Goal: Transaction & Acquisition: Purchase product/service

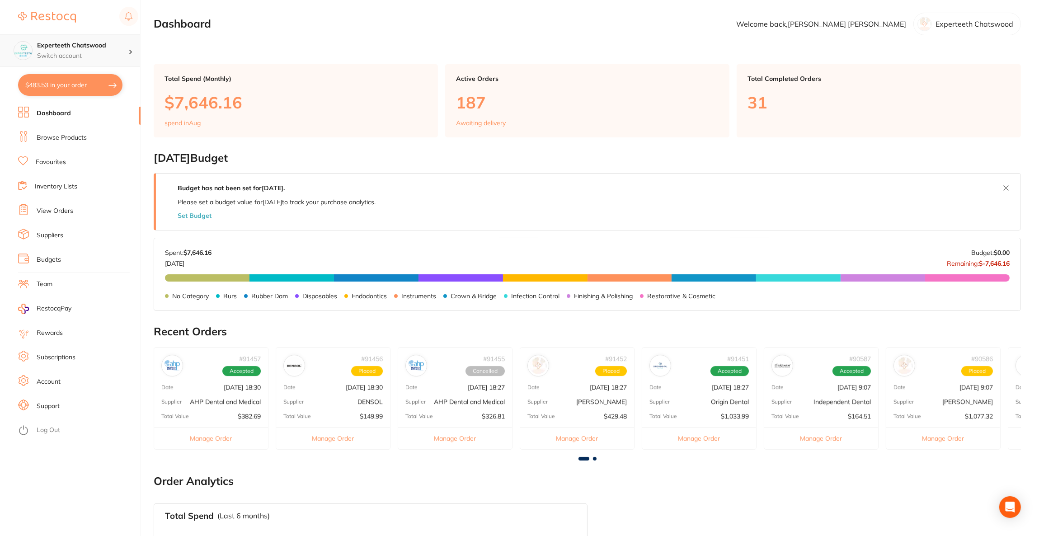
click at [78, 50] on div "Experteeth Chatswood Switch account" at bounding box center [82, 50] width 91 height 19
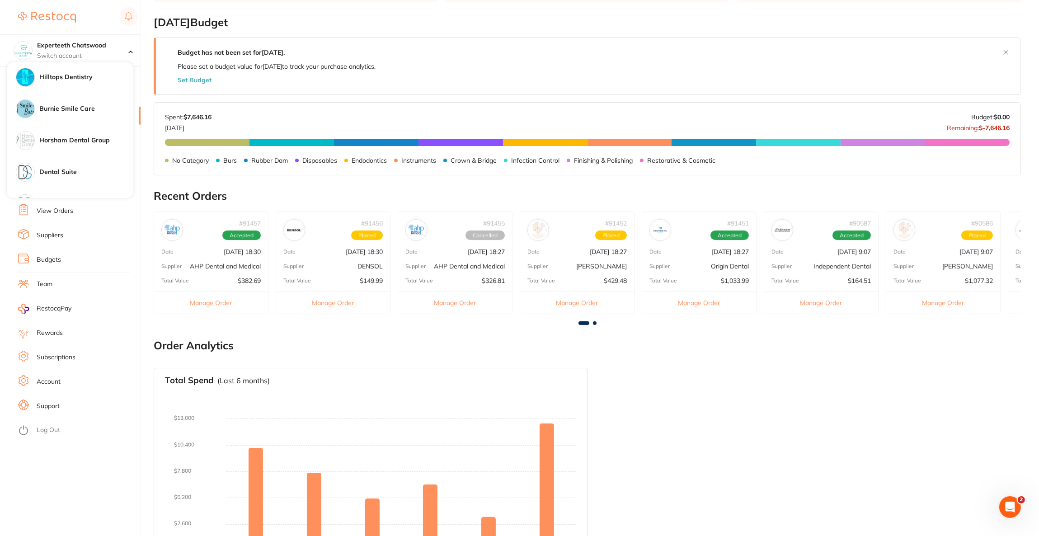
scroll to position [605, 0]
drag, startPoint x: 99, startPoint y: 80, endPoint x: 95, endPoint y: 84, distance: 5.5
click at [98, 83] on div "Elevate Dental Young" at bounding box center [70, 74] width 127 height 32
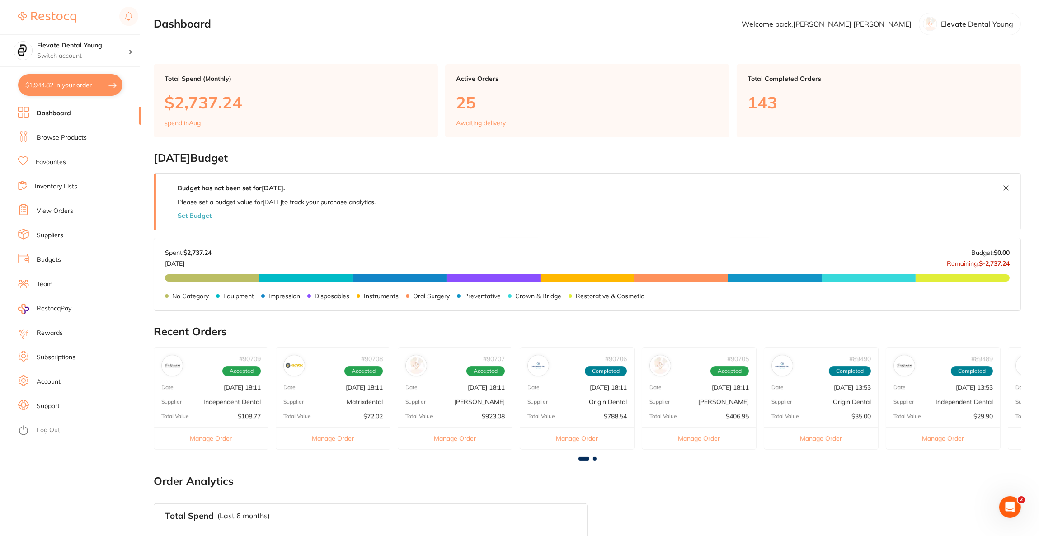
click at [95, 84] on button "$1,944.82 in your order" at bounding box center [70, 85] width 104 height 22
checkbox input "true"
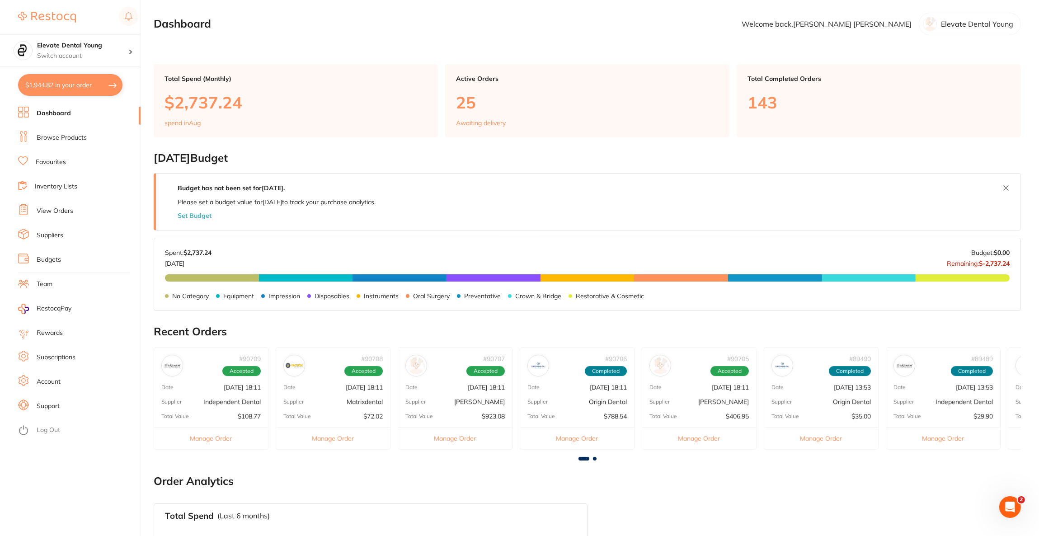
checkbox input "true"
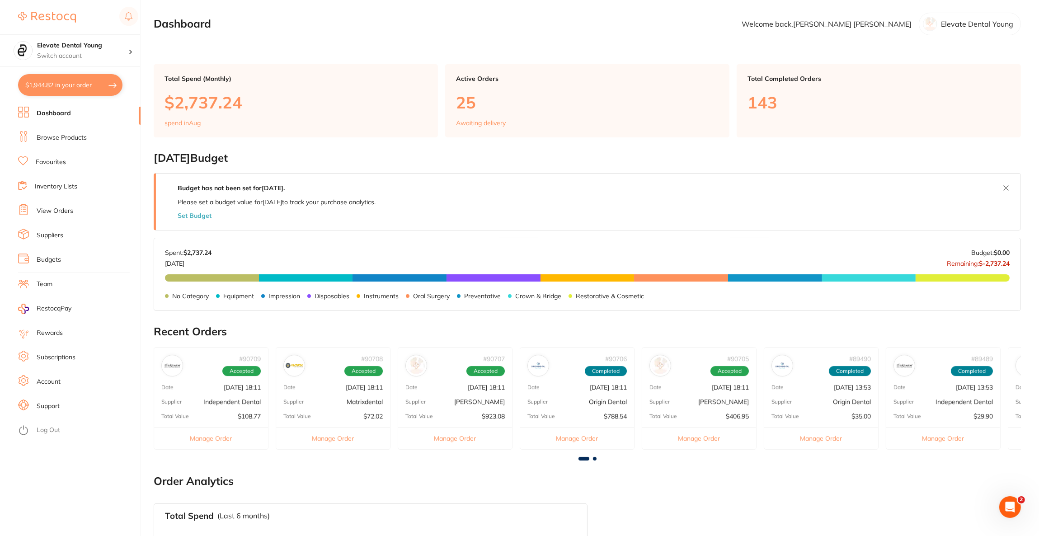
checkbox input "true"
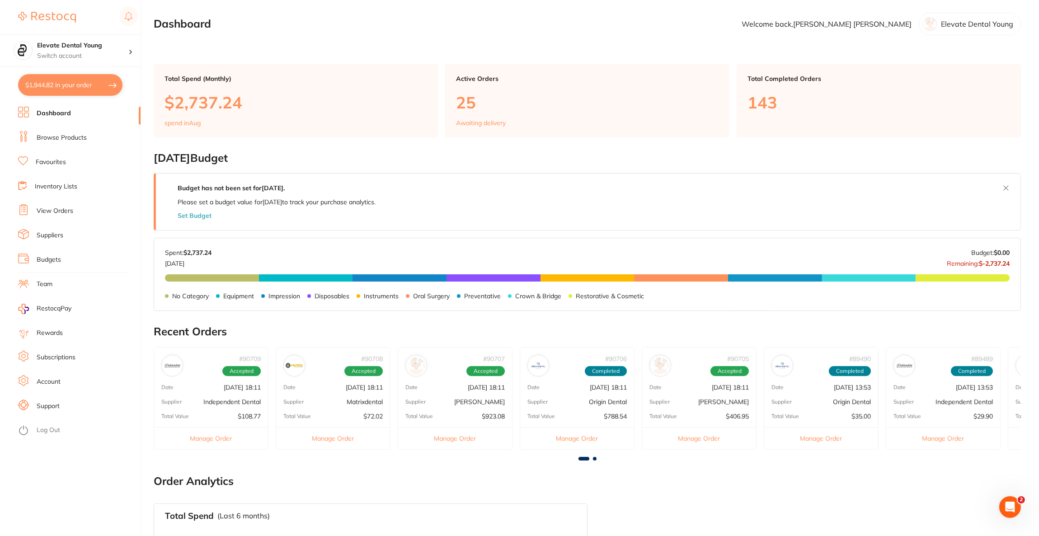
checkbox input "true"
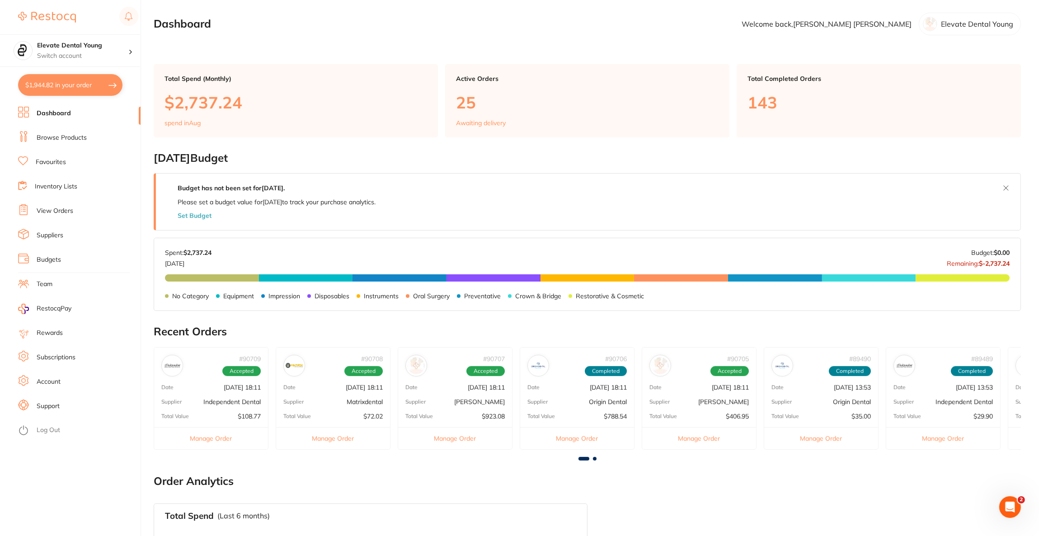
checkbox input "true"
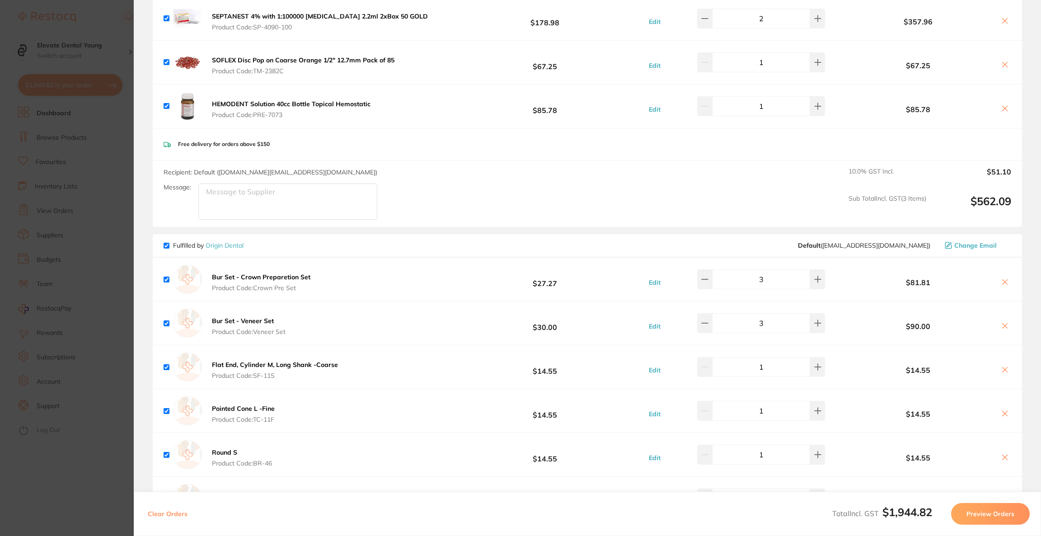
scroll to position [97, 0]
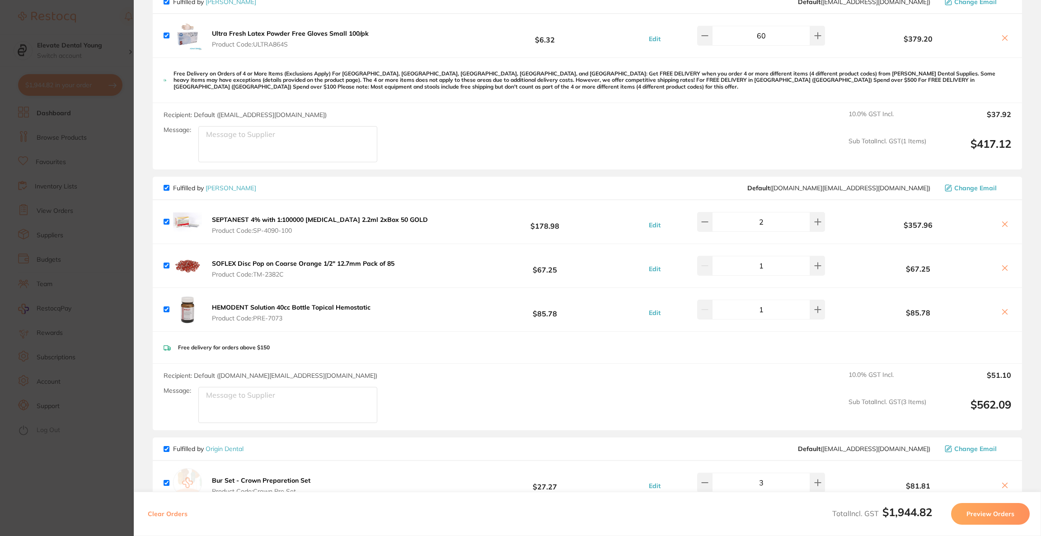
click at [982, 509] on button "Preview Orders" at bounding box center [990, 514] width 79 height 22
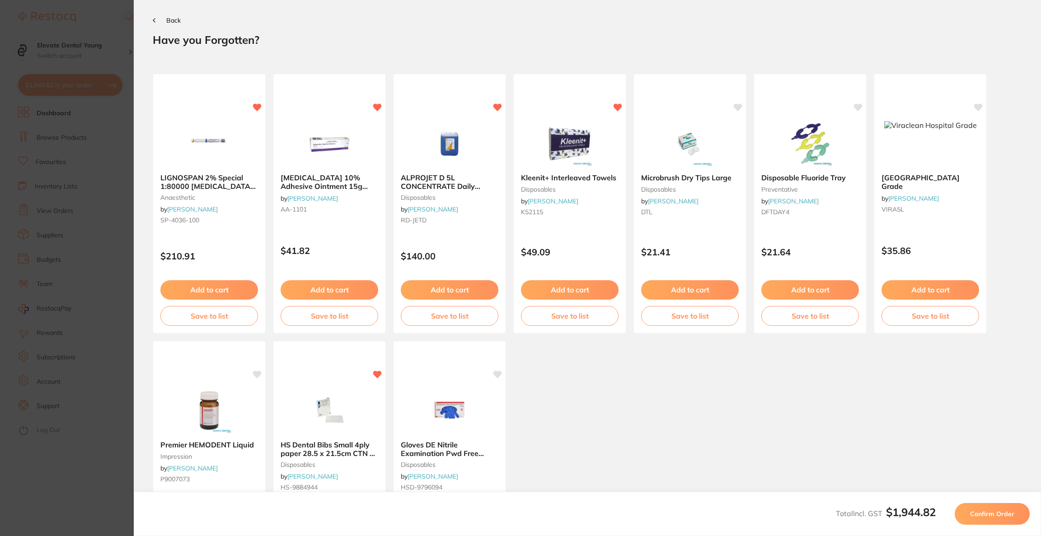
scroll to position [0, 0]
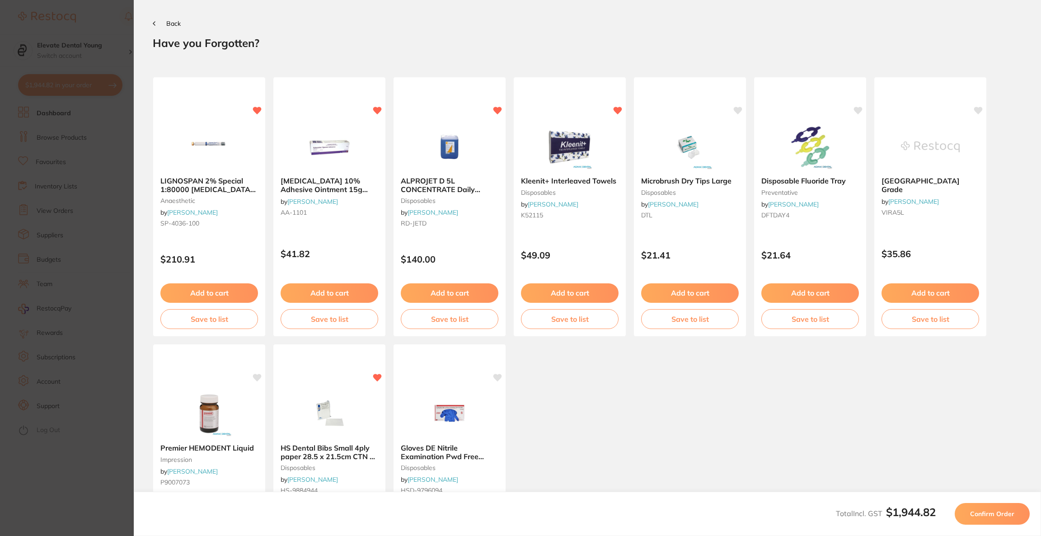
click at [982, 510] on span "Confirm Order" at bounding box center [992, 514] width 44 height 8
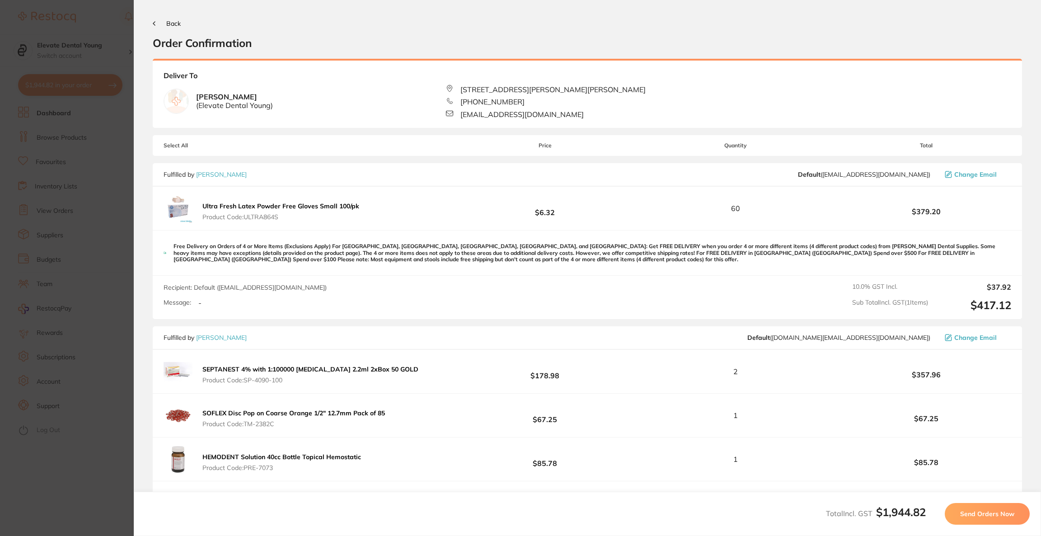
click at [982, 510] on span "Send Orders Now" at bounding box center [987, 514] width 54 height 8
